Goal: Task Accomplishment & Management: Manage account settings

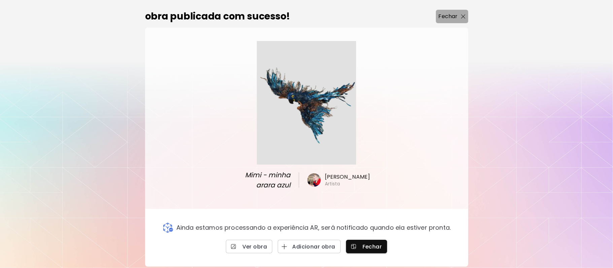
click at [457, 15] on p "Fechar" at bounding box center [447, 16] width 19 height 8
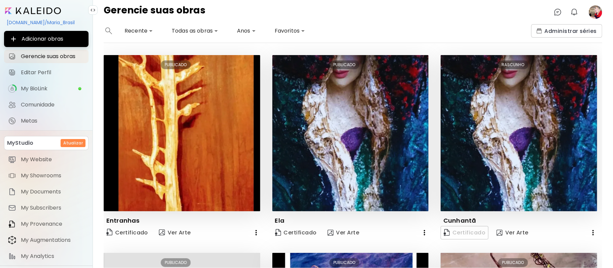
click at [597, 10] on image at bounding box center [594, 11] width 13 height 13
click at [594, 12] on image at bounding box center [594, 11] width 13 height 13
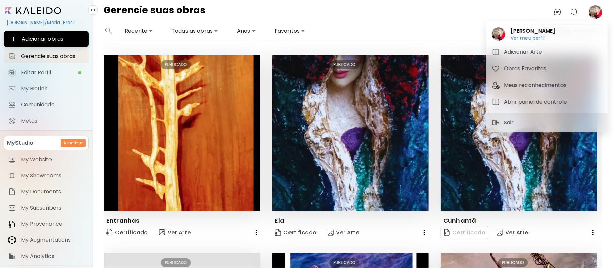
click at [412, 26] on div at bounding box center [306, 134] width 613 height 268
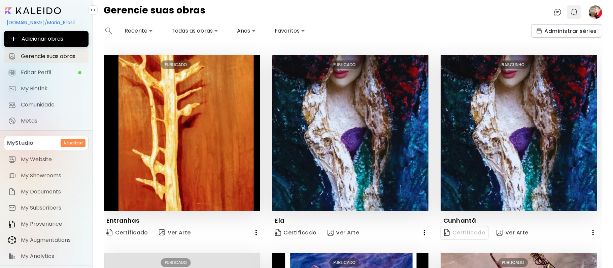
click at [575, 11] on img "button" at bounding box center [574, 12] width 8 height 8
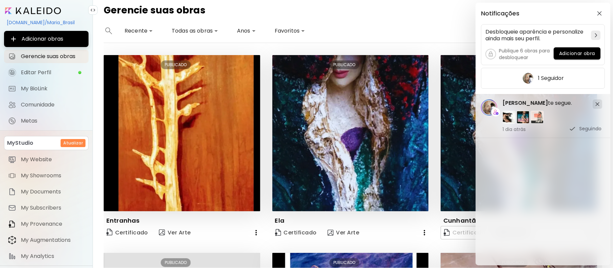
click at [380, 21] on div "Notificações Desbloqueie aparência e personalize ainda mais seu perfil. Publiqu…" at bounding box center [306, 134] width 613 height 268
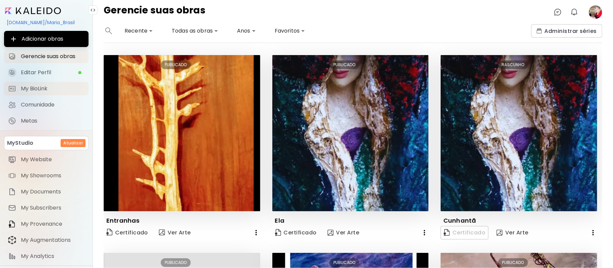
click at [41, 89] on span "My BioLink" at bounding box center [53, 88] width 64 height 7
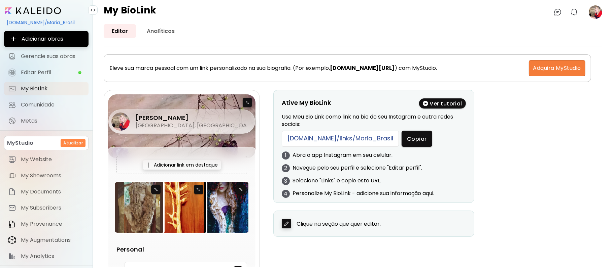
click at [0, 76] on div "Adicionar obras Gerencie suas obras Editar Perfil My BioLink Comunidade Metas" at bounding box center [46, 79] width 93 height 97
click at [0, 75] on div "Adicionar obras Gerencie suas obras Editar Perfil My BioLink Comunidade Metas" at bounding box center [46, 79] width 93 height 97
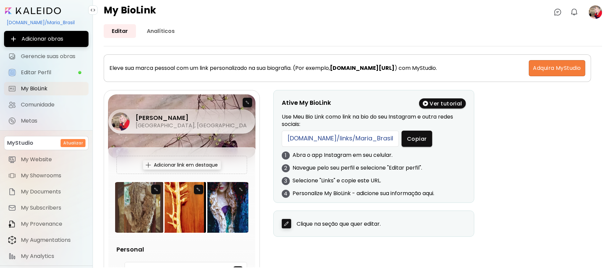
click at [0, 75] on div "Adicionar obras Gerencie suas obras Editar Perfil My BioLink Comunidade Metas" at bounding box center [46, 79] width 93 height 97
click at [198, 166] on div "Adicionar link em destaque" at bounding box center [182, 164] width 78 height 9
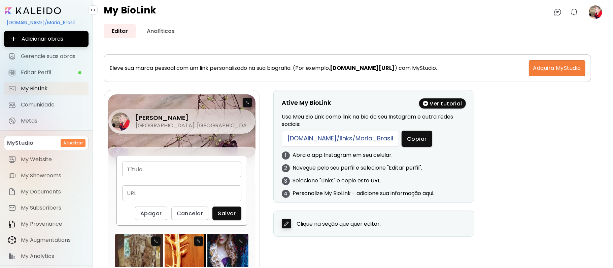
click at [242, 115] on div "Maria Brasil [GEOGRAPHIC_DATA], [GEOGRAPHIC_DATA]" at bounding box center [181, 107] width 147 height 24
click at [248, 102] on div "Maria Brasil [GEOGRAPHIC_DATA], [GEOGRAPHIC_DATA]" at bounding box center [181, 107] width 147 height 24
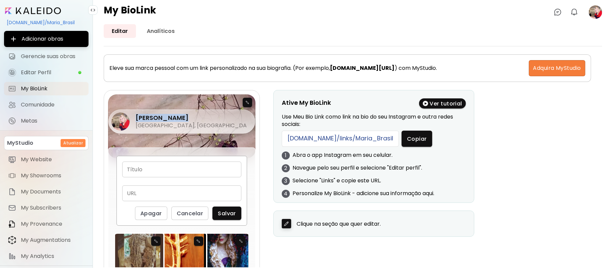
click at [248, 102] on div "Maria Brasil [GEOGRAPHIC_DATA], [GEOGRAPHIC_DATA]" at bounding box center [181, 107] width 147 height 24
click at [244, 117] on div "Maria Brasil [GEOGRAPHIC_DATA], [GEOGRAPHIC_DATA]" at bounding box center [181, 107] width 147 height 24
click at [245, 103] on div "Maria Brasil [GEOGRAPHIC_DATA], [GEOGRAPHIC_DATA]" at bounding box center [181, 107] width 147 height 24
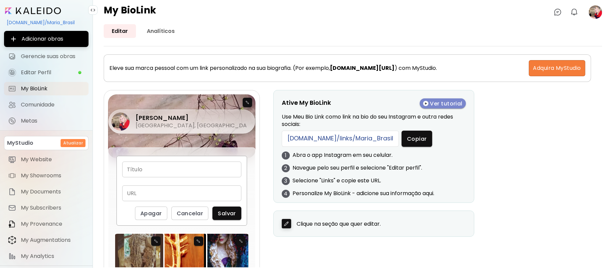
click at [439, 103] on span "Ver tutorial" at bounding box center [443, 103] width 40 height 7
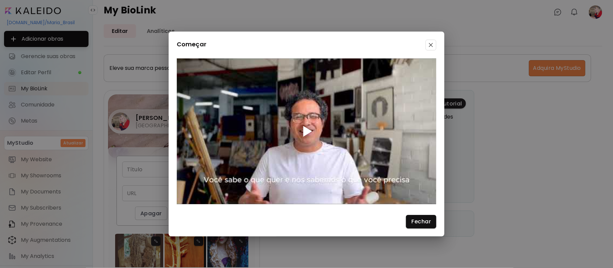
click at [309, 130] on div at bounding box center [307, 131] width 9 height 11
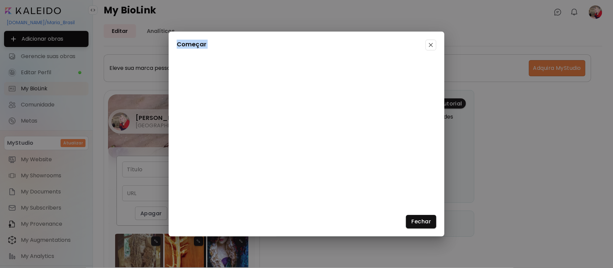
click at [426, 44] on span at bounding box center [430, 45] width 11 height 11
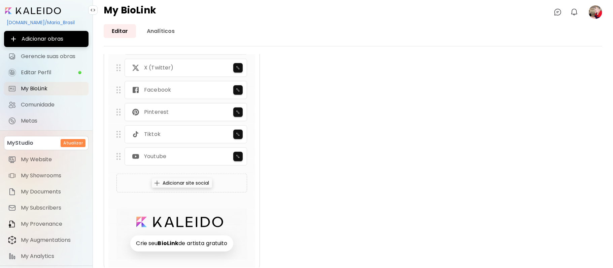
scroll to position [505, 0]
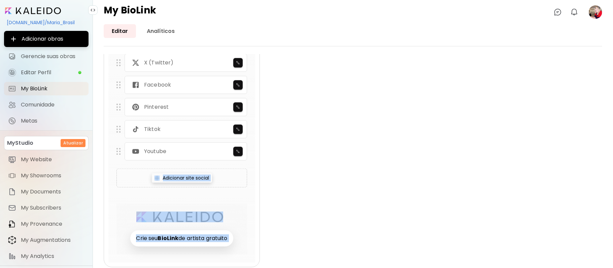
drag, startPoint x: 572, startPoint y: 267, endPoint x: 573, endPoint y: 165, distance: 101.9
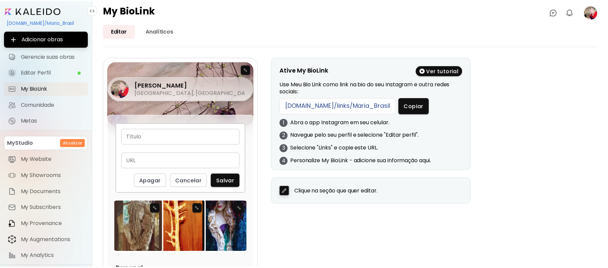
scroll to position [0, 0]
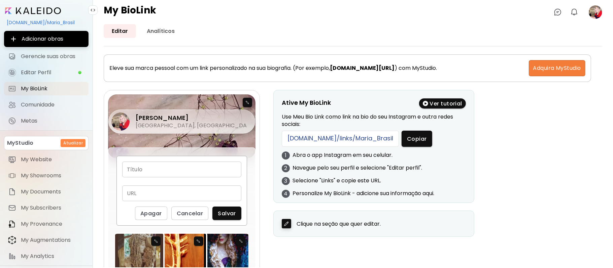
click at [509, 156] on div "Ative My BioLink Ver tutorial Use Meu Bio Link como link na bio do seu Instagra…" at bounding box center [437, 163] width 329 height 147
click at [170, 33] on link "Analíticos" at bounding box center [161, 31] width 44 height 14
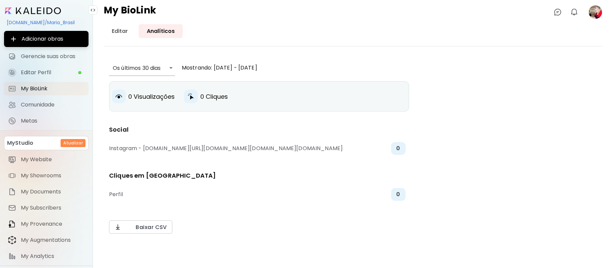
click at [45, 22] on div "[DOMAIN_NAME]/Maria_Brasil" at bounding box center [46, 22] width 84 height 11
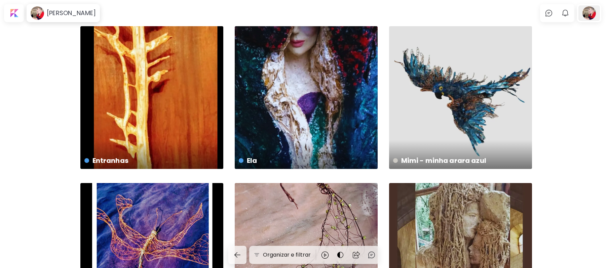
click at [587, 12] on div at bounding box center [590, 12] width 22 height 15
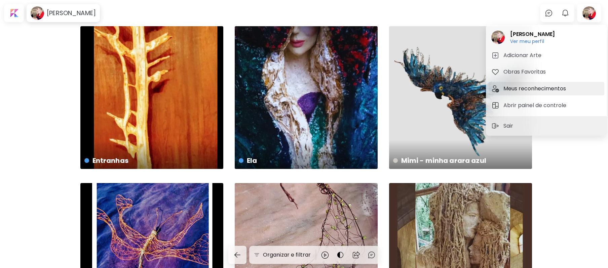
click at [535, 87] on h5 "Meus reconhecimentos" at bounding box center [536, 89] width 65 height 8
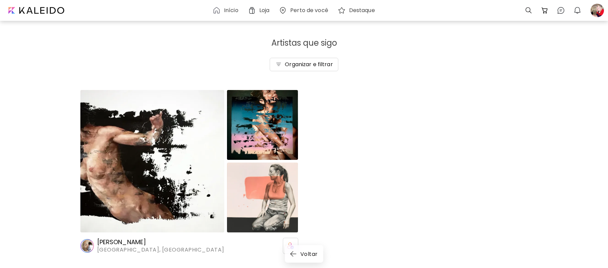
click at [260, 8] on h6 "Loja" at bounding box center [264, 10] width 10 height 5
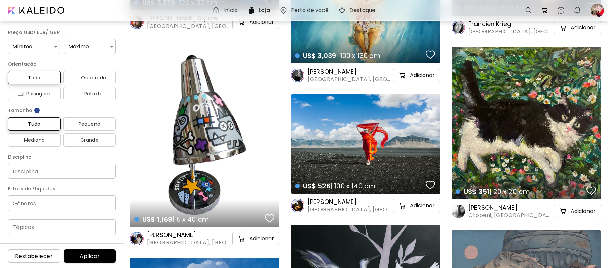
scroll to position [1493, 0]
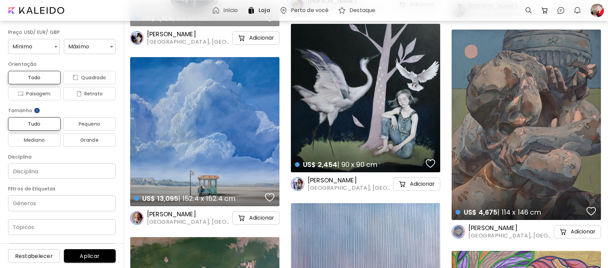
drag, startPoint x: 605, startPoint y: 120, endPoint x: 599, endPoint y: 151, distance: 31.5
drag, startPoint x: 599, startPoint y: 151, endPoint x: 612, endPoint y: 84, distance: 68.3
click at [599, 151] on div "US$ 4,675 | 114 x 146 cm details" at bounding box center [526, 125] width 149 height 191
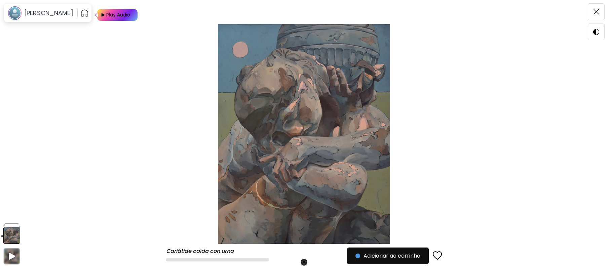
click at [585, 100] on div "Cariátide caída con urna Cariátide caída con urna Role para mais Adicionar ao c…" at bounding box center [304, 134] width 608 height 268
